Goal: Information Seeking & Learning: Learn about a topic

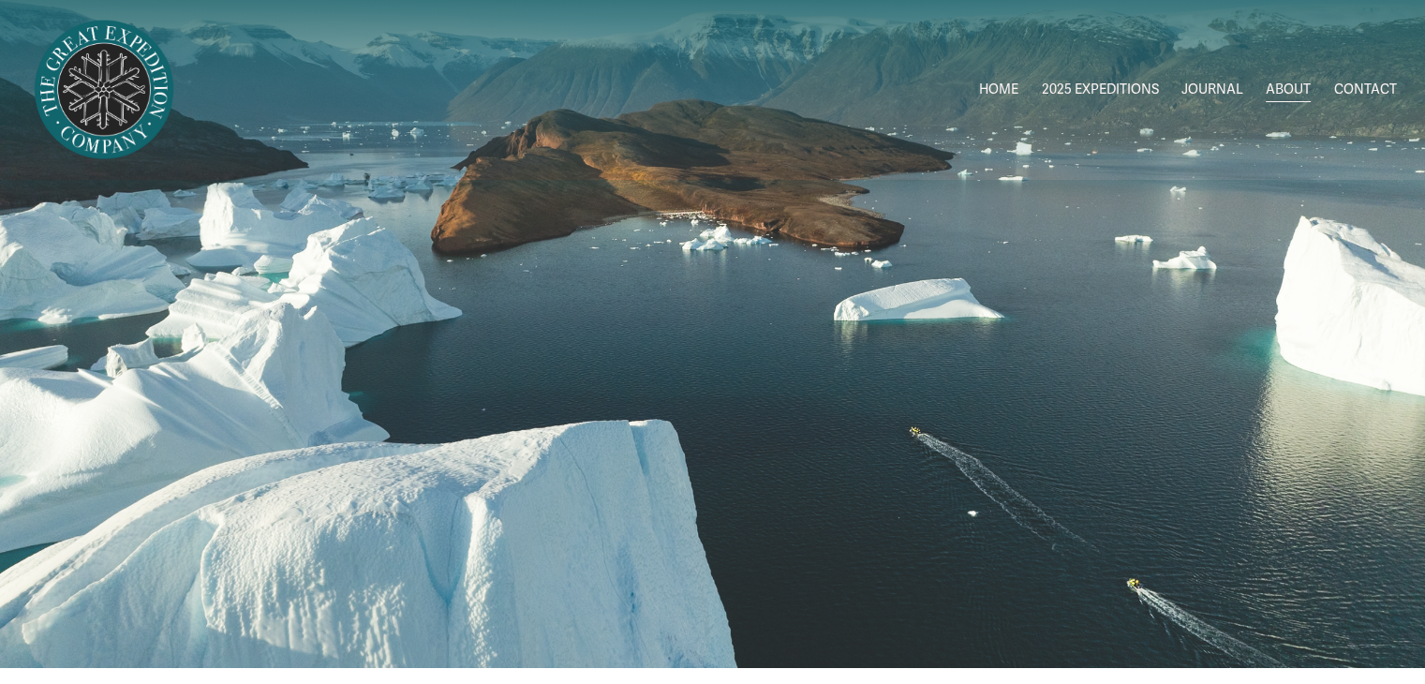
click at [1001, 83] on link "HOME" at bounding box center [998, 90] width 39 height 27
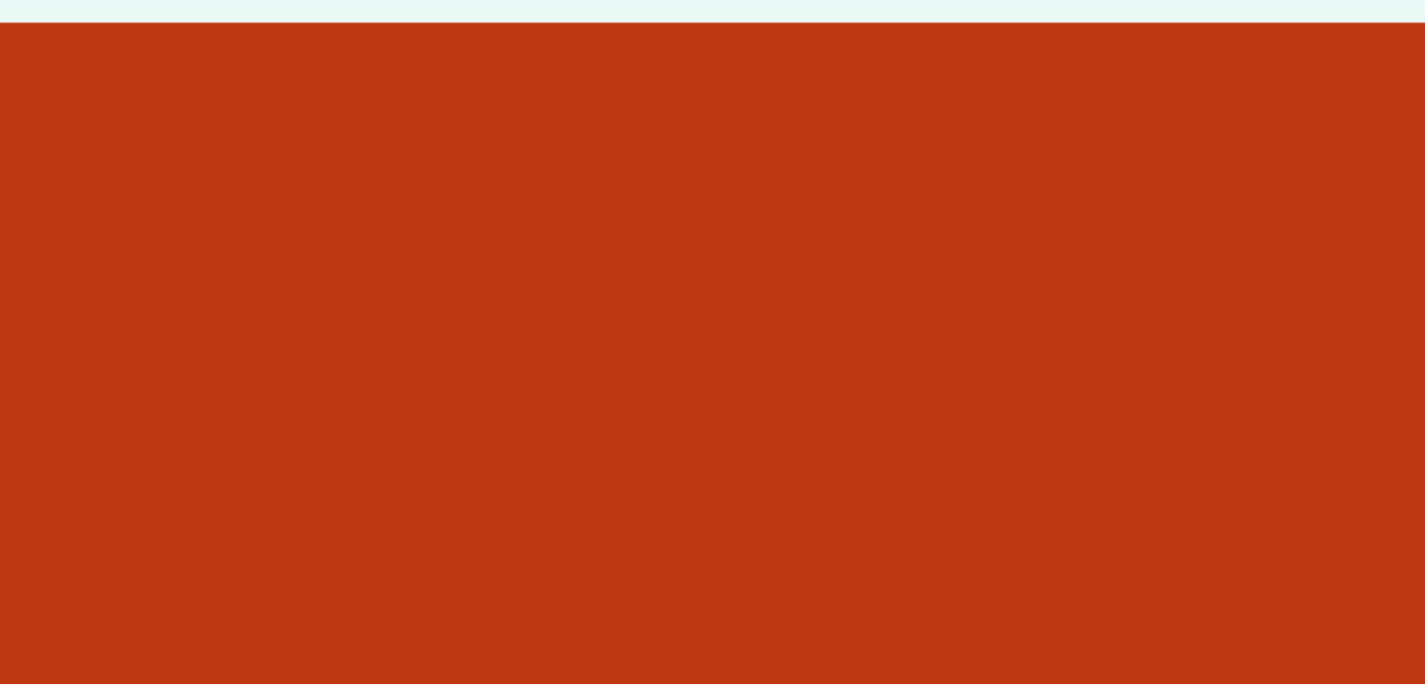
scroll to position [3588, 0]
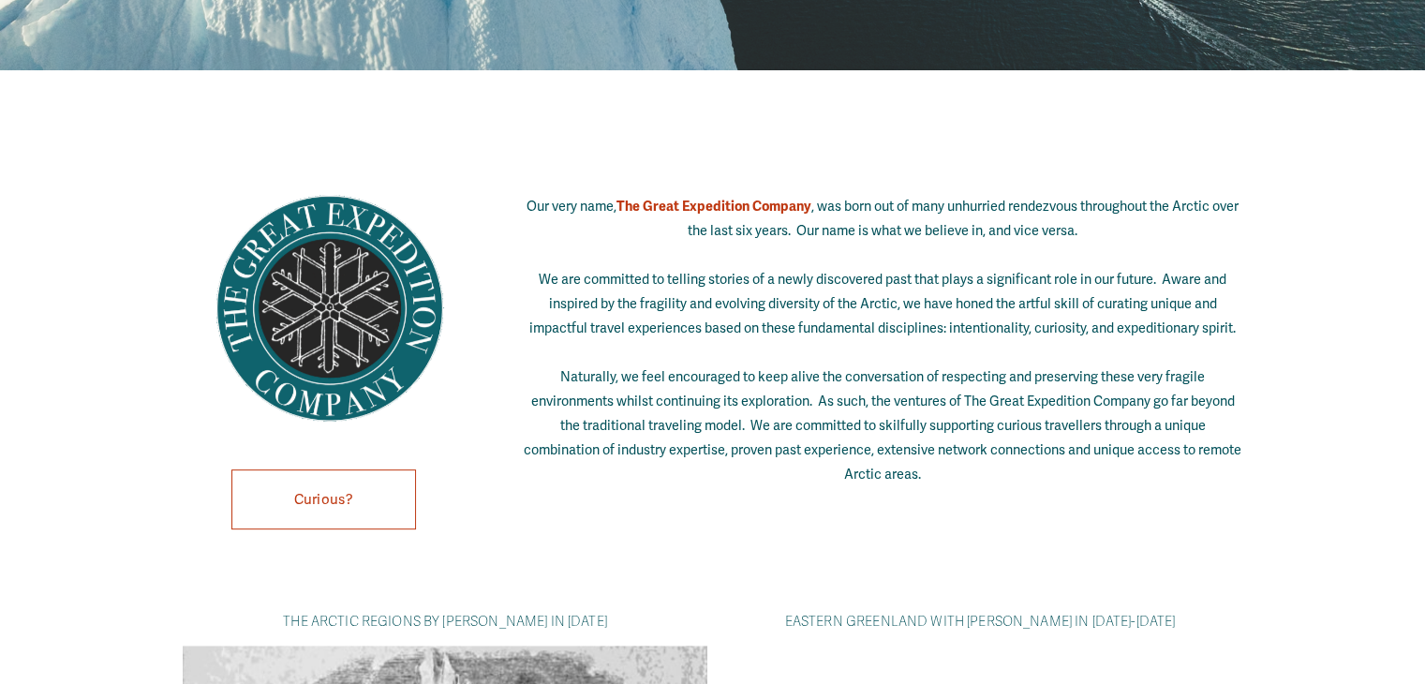
scroll to position [1195, 0]
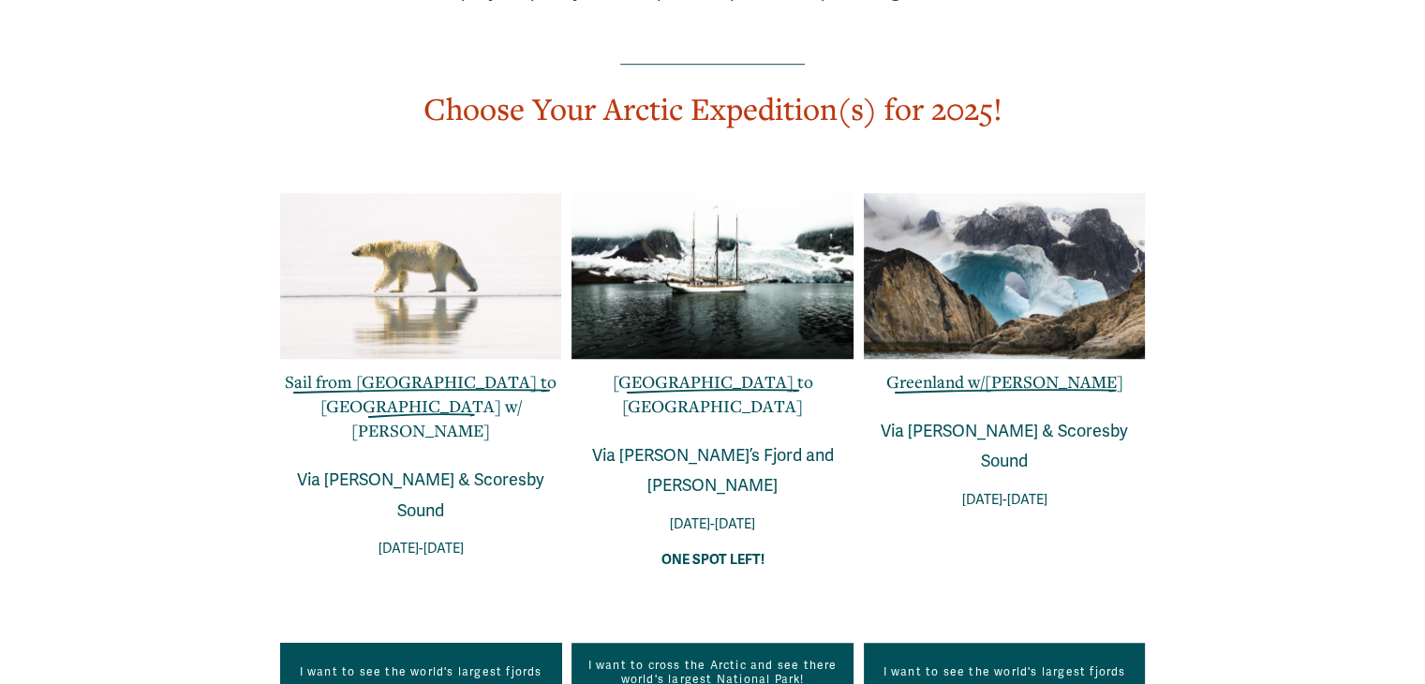
scroll to position [1195, 0]
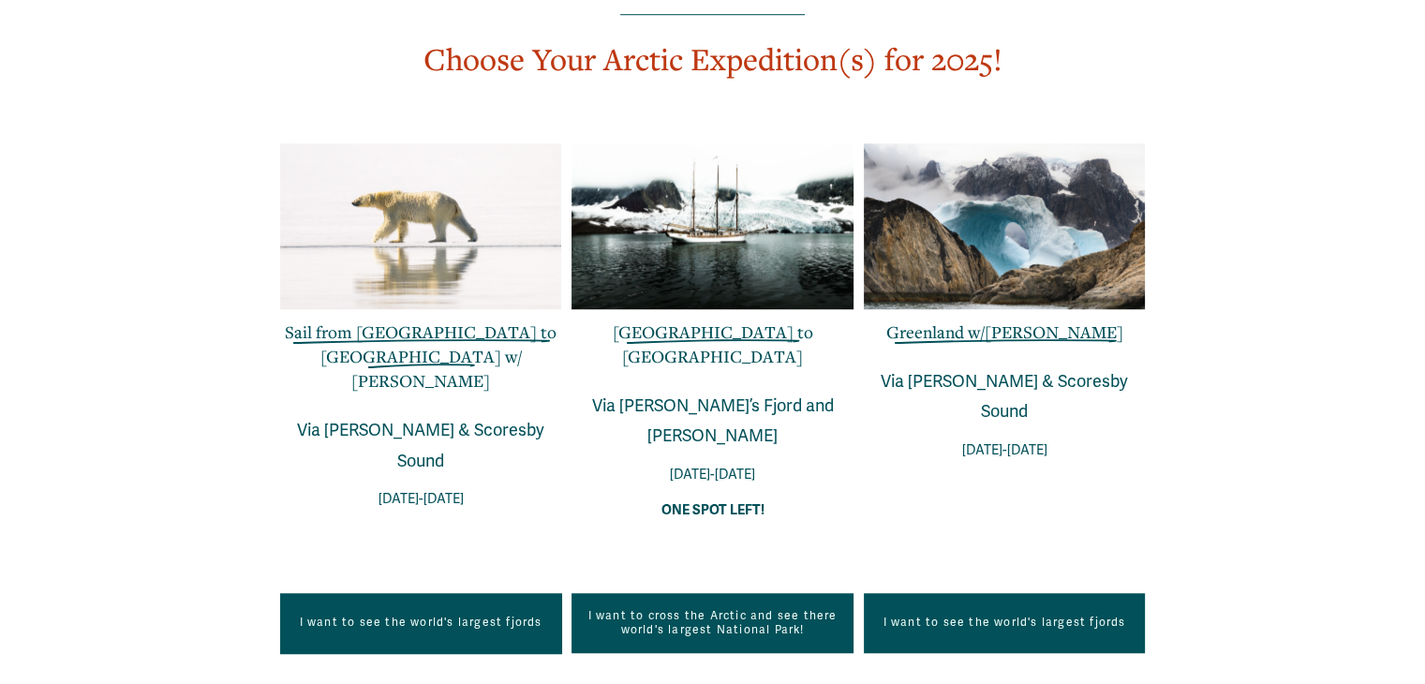
click at [413, 320] on link "Sail from [GEOGRAPHIC_DATA] to [GEOGRAPHIC_DATA] w/ [PERSON_NAME]" at bounding box center [421, 355] width 272 height 71
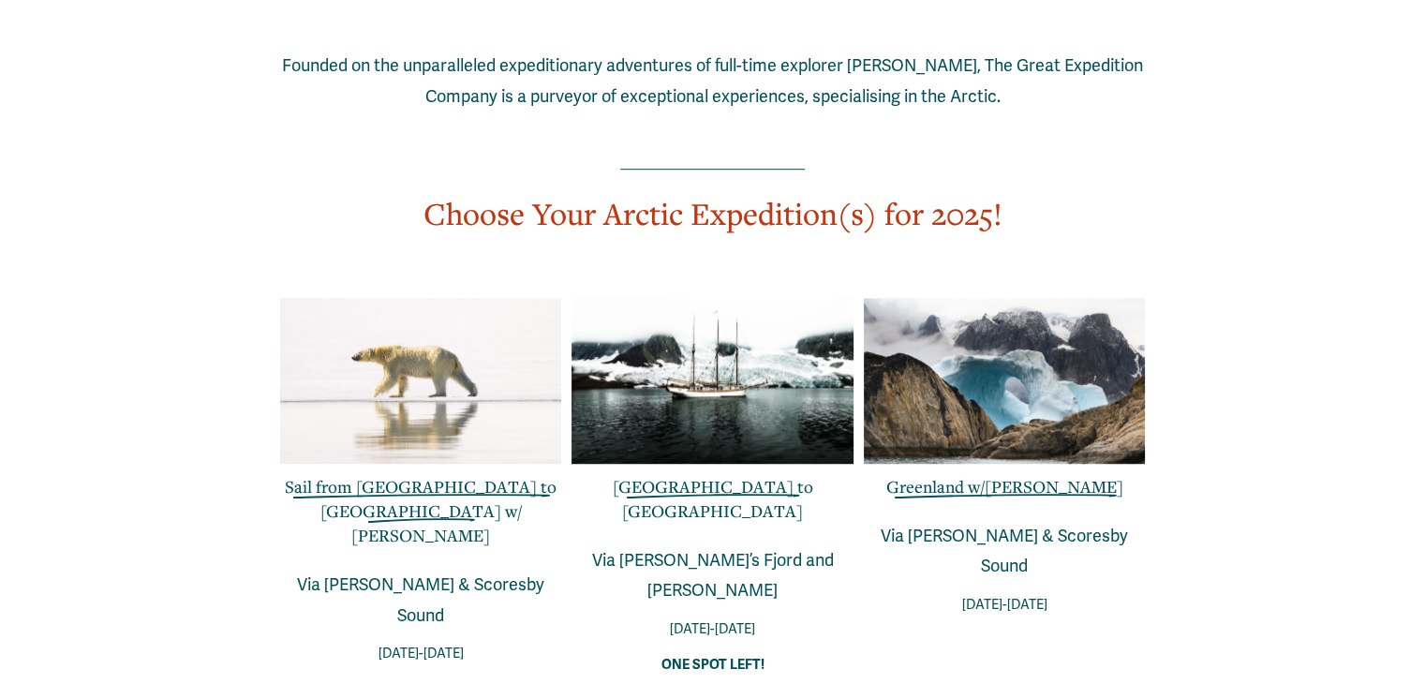
scroll to position [1088, 0]
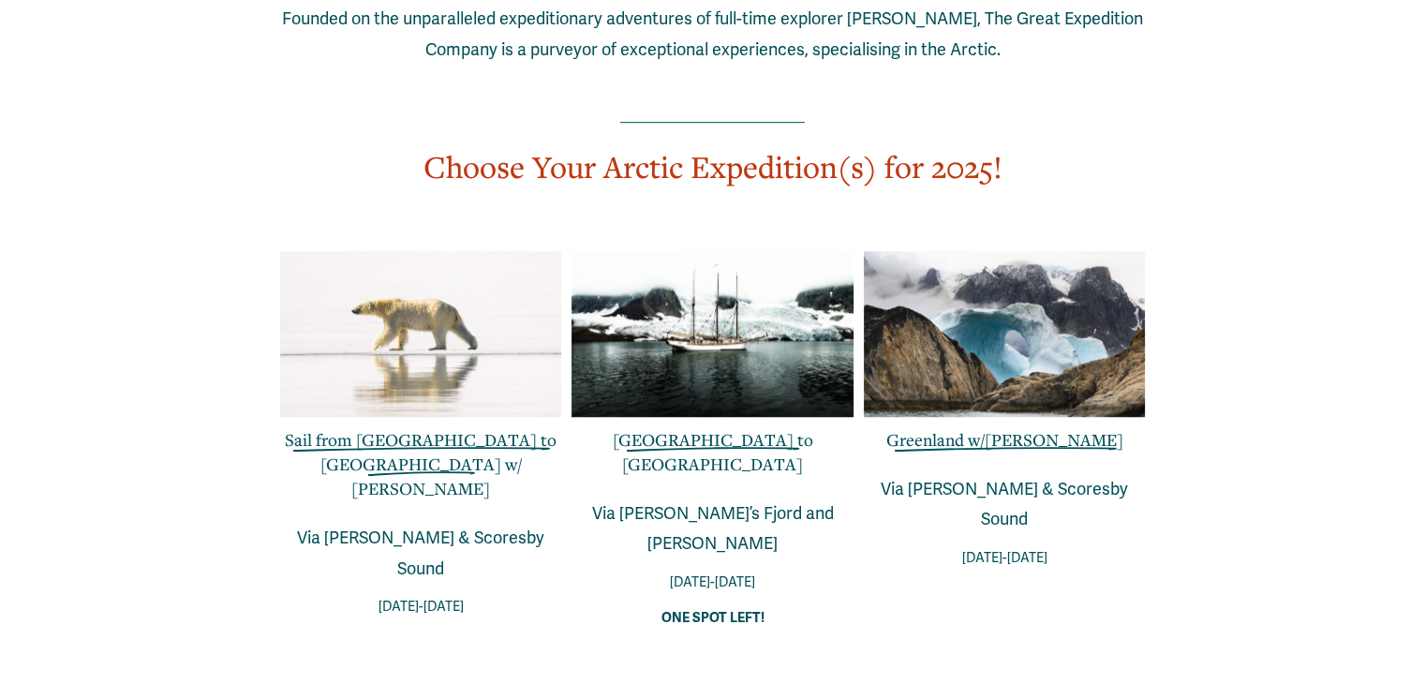
click at [427, 428] on link "Sail from Greenland to Iceland w/ Niccolo Banfi" at bounding box center [421, 463] width 272 height 71
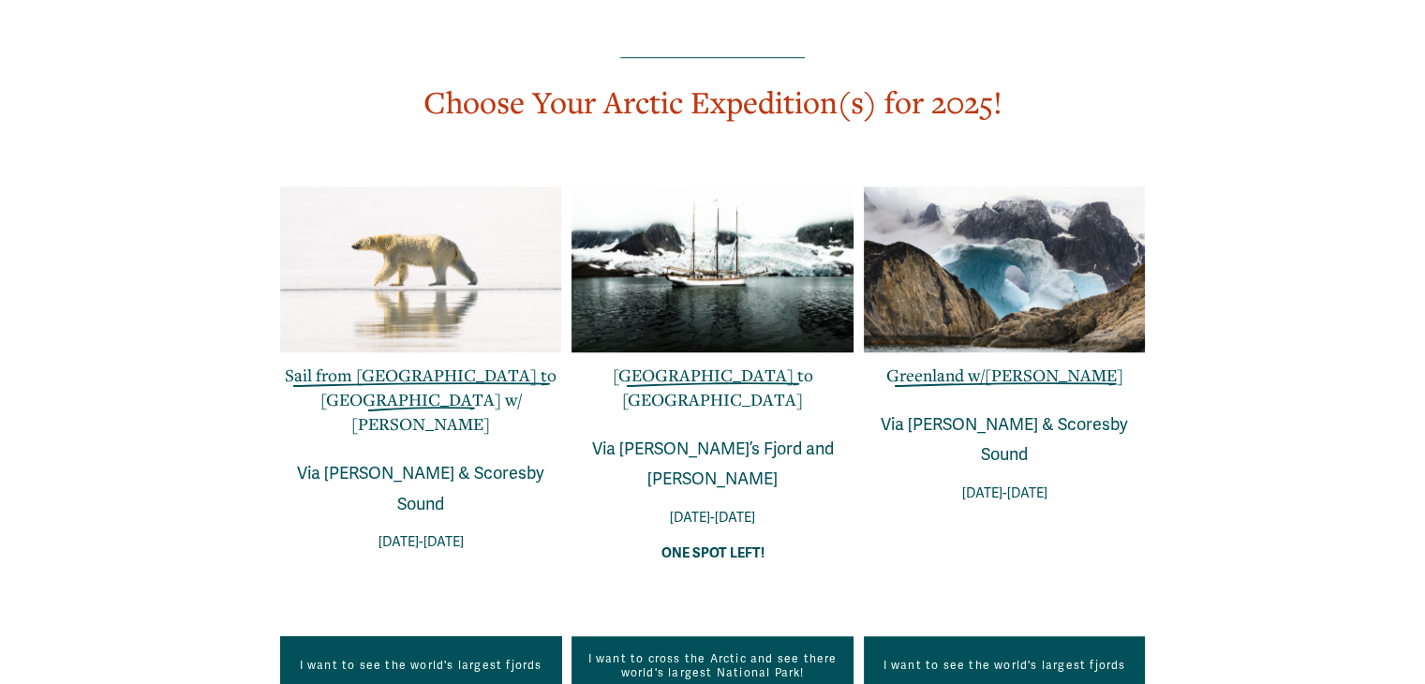
scroll to position [1195, 0]
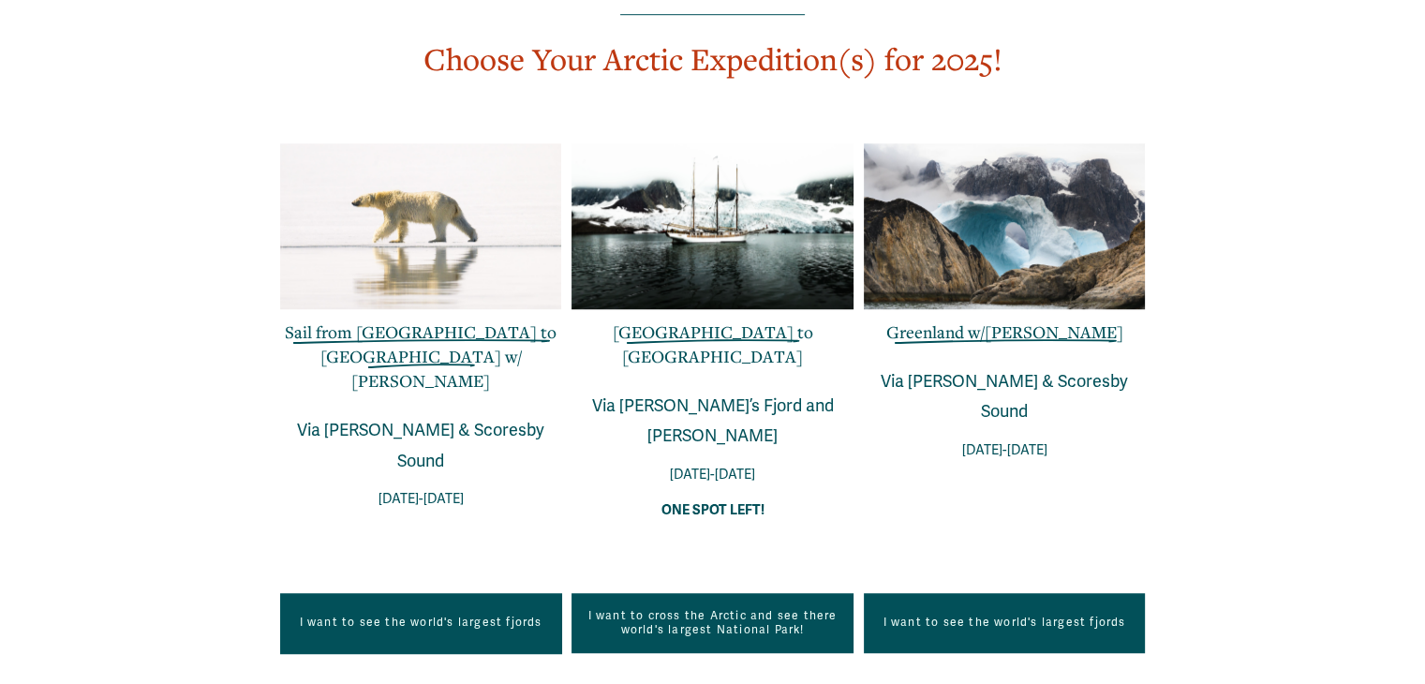
click at [1042, 320] on link "Greenland w/[PERSON_NAME]" at bounding box center [1003, 331] width 237 height 22
click at [412, 320] on link "Sail from [GEOGRAPHIC_DATA] to [GEOGRAPHIC_DATA] w/ [PERSON_NAME]" at bounding box center [421, 355] width 272 height 71
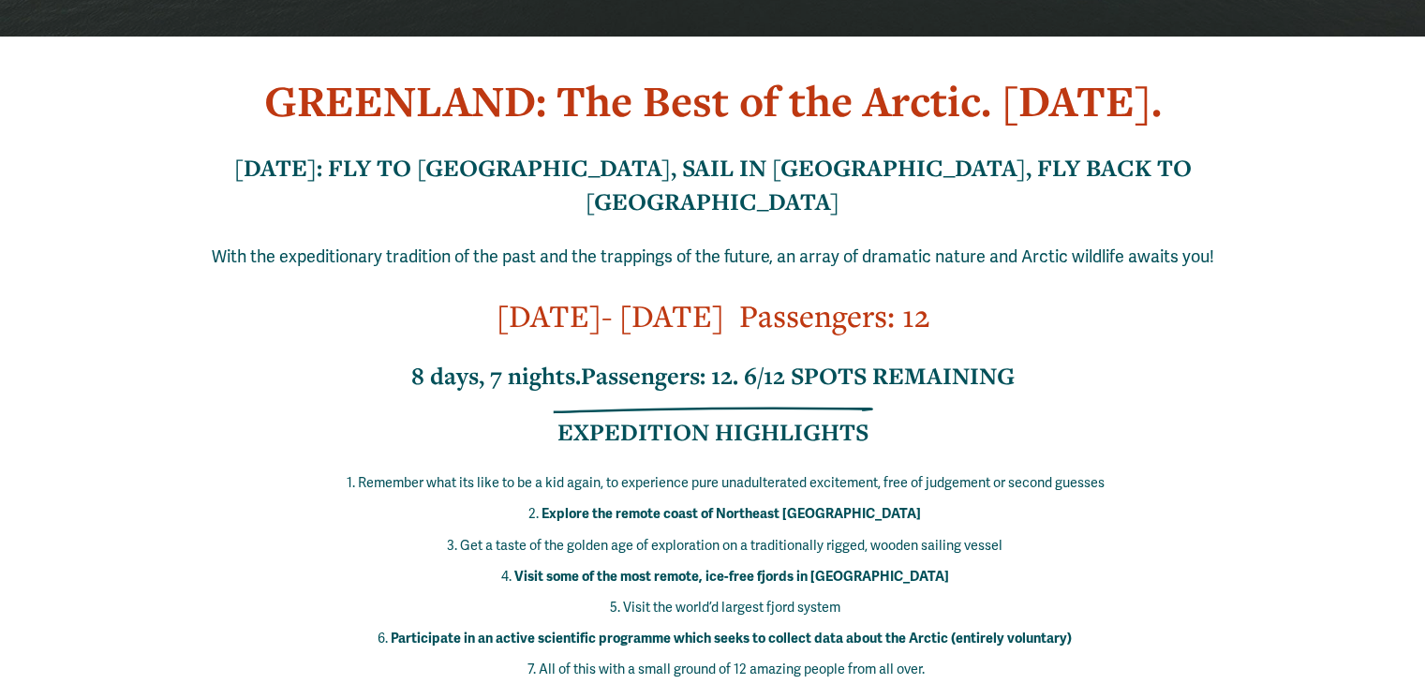
scroll to position [524, 0]
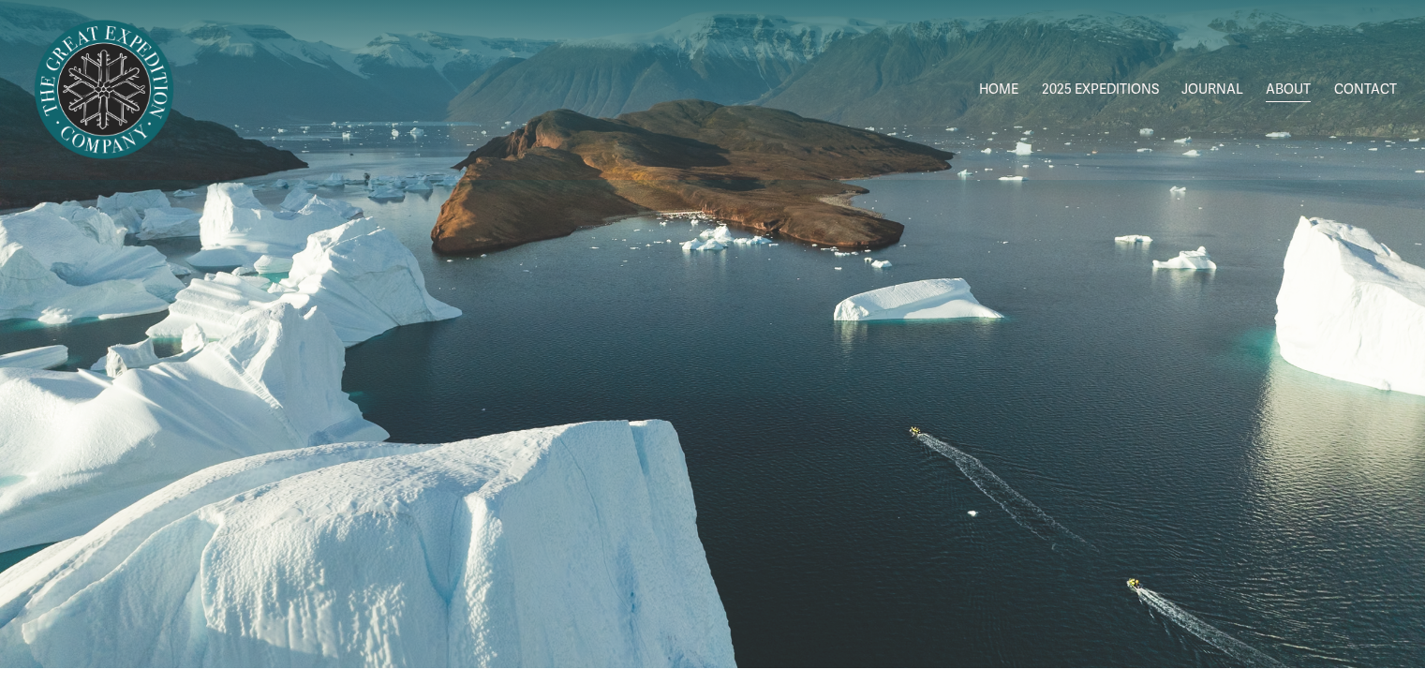
scroll to position [1195, 0]
